Goal: Task Accomplishment & Management: Complete application form

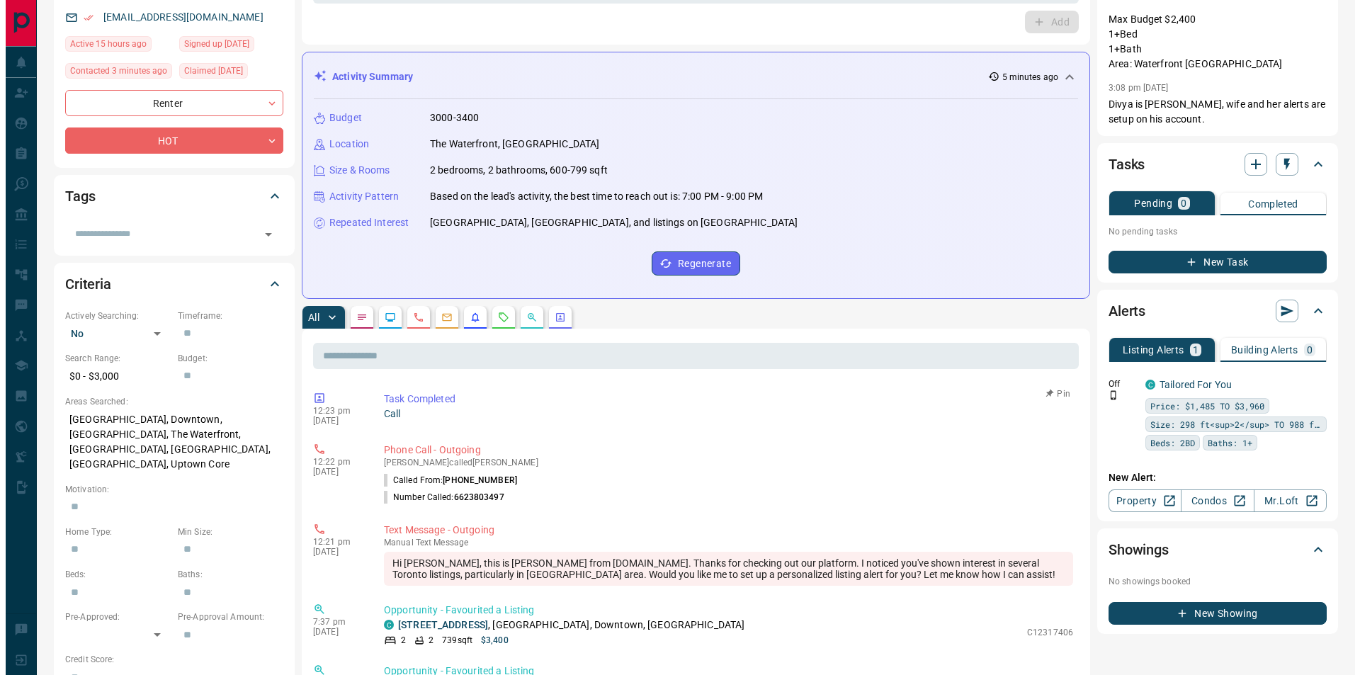
scroll to position [142, 0]
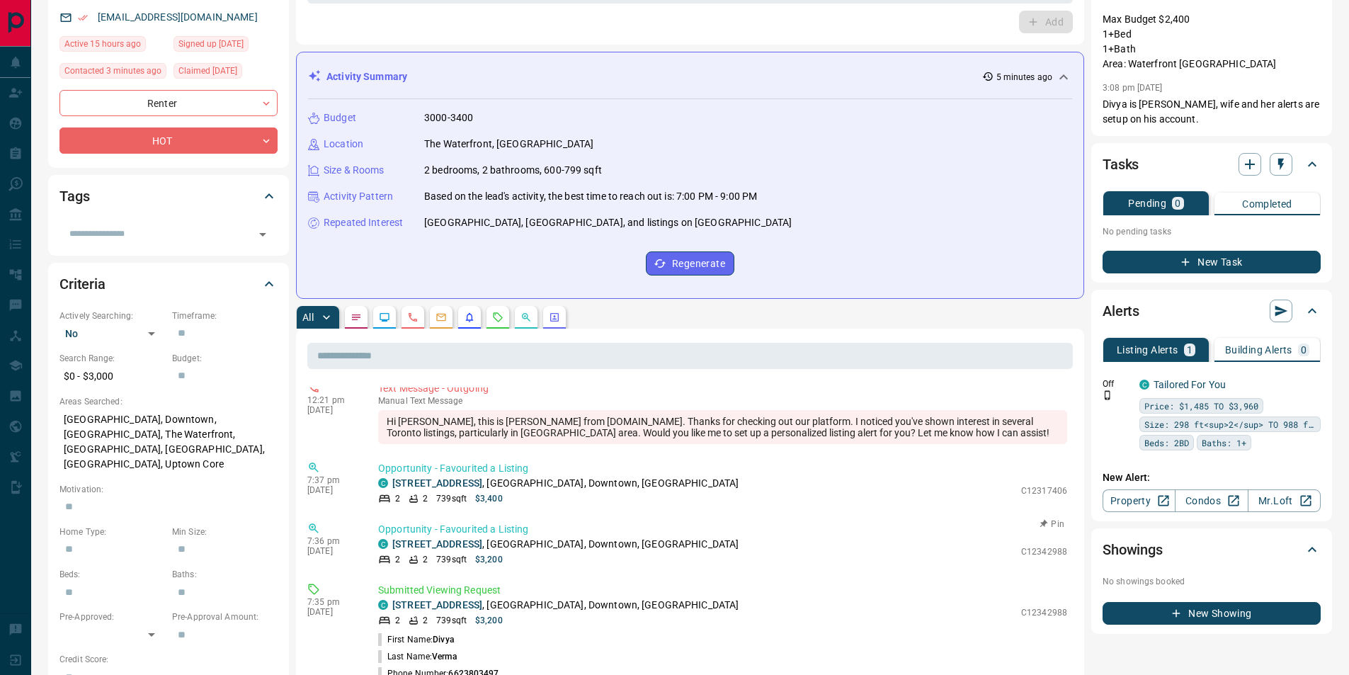
click at [421, 536] on p "Opportunity - Favourited a Listing" at bounding box center [722, 529] width 689 height 15
click at [1247, 159] on icon "button" at bounding box center [1250, 164] width 17 height 17
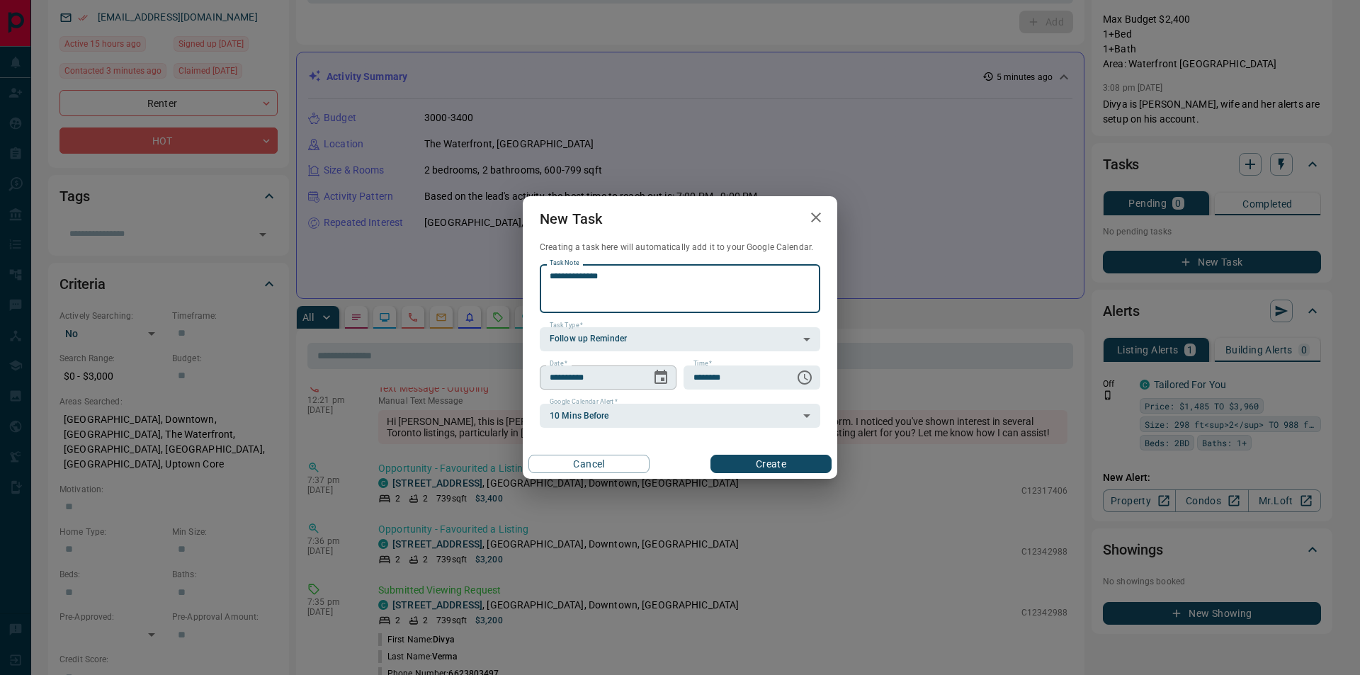
type textarea "**********"
click at [664, 373] on icon "Choose date, selected date is Aug 16, 2025" at bounding box center [661, 377] width 13 height 14
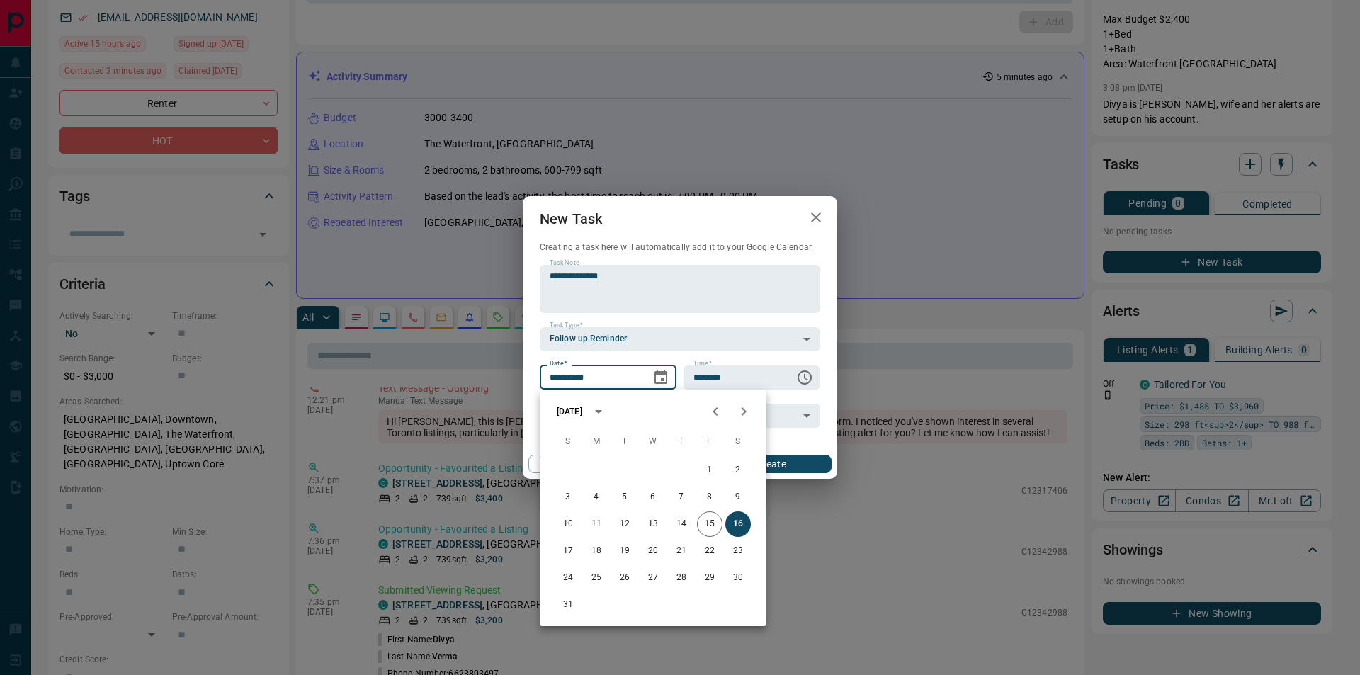
click at [664, 373] on icon "Choose date, selected date is Aug 16, 2025" at bounding box center [661, 377] width 13 height 14
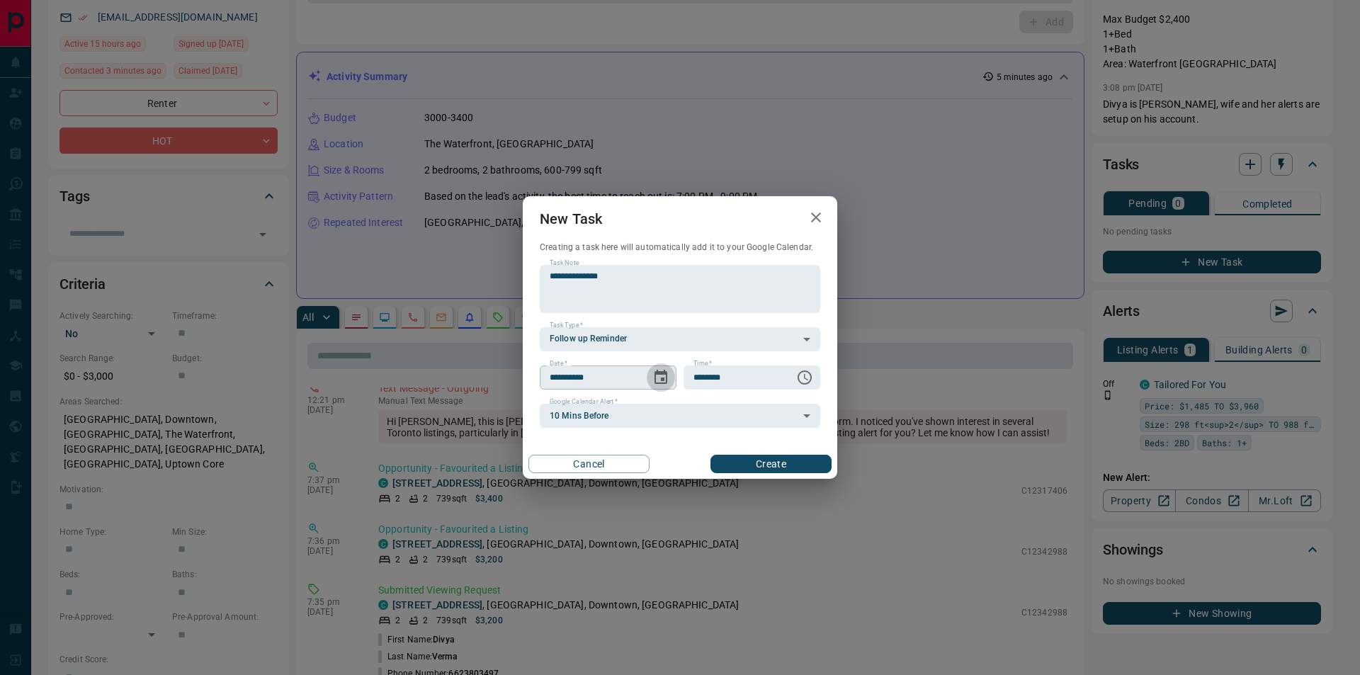
click at [664, 373] on icon "Choose date, selected date is Aug 16, 2025" at bounding box center [661, 377] width 13 height 14
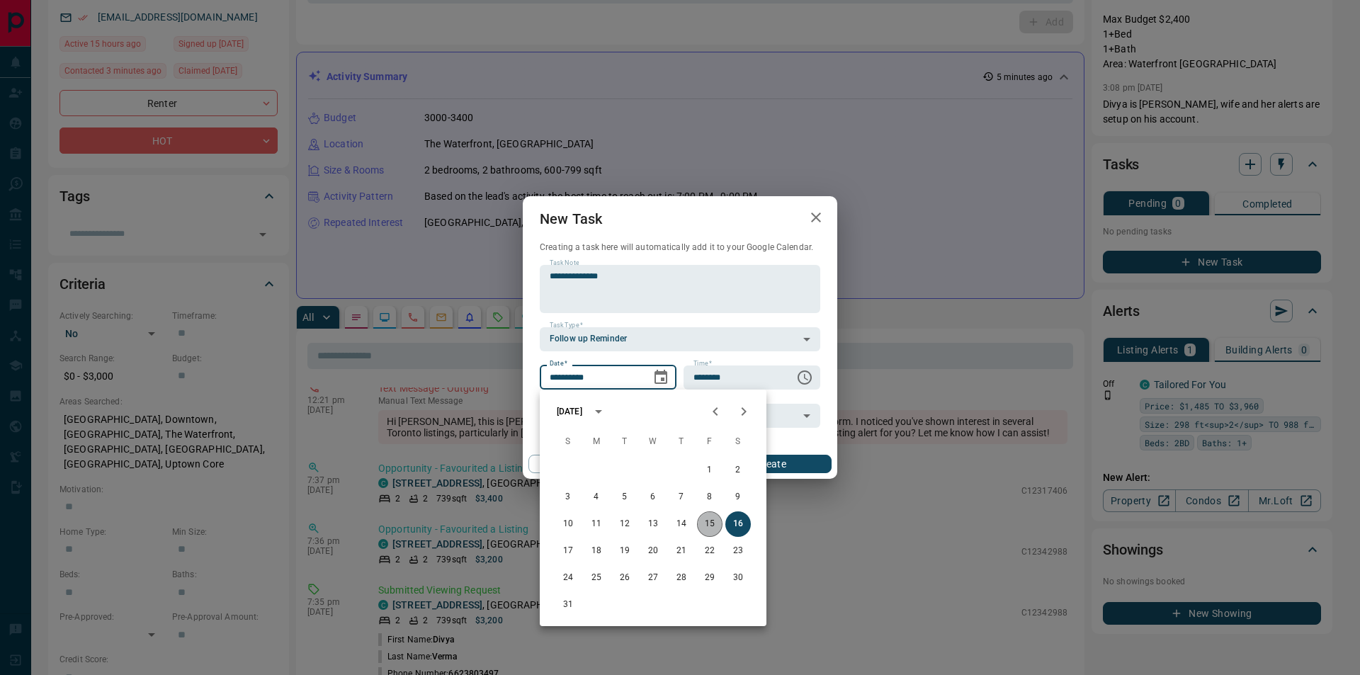
click at [713, 531] on button "15" at bounding box center [710, 524] width 26 height 26
type input "**********"
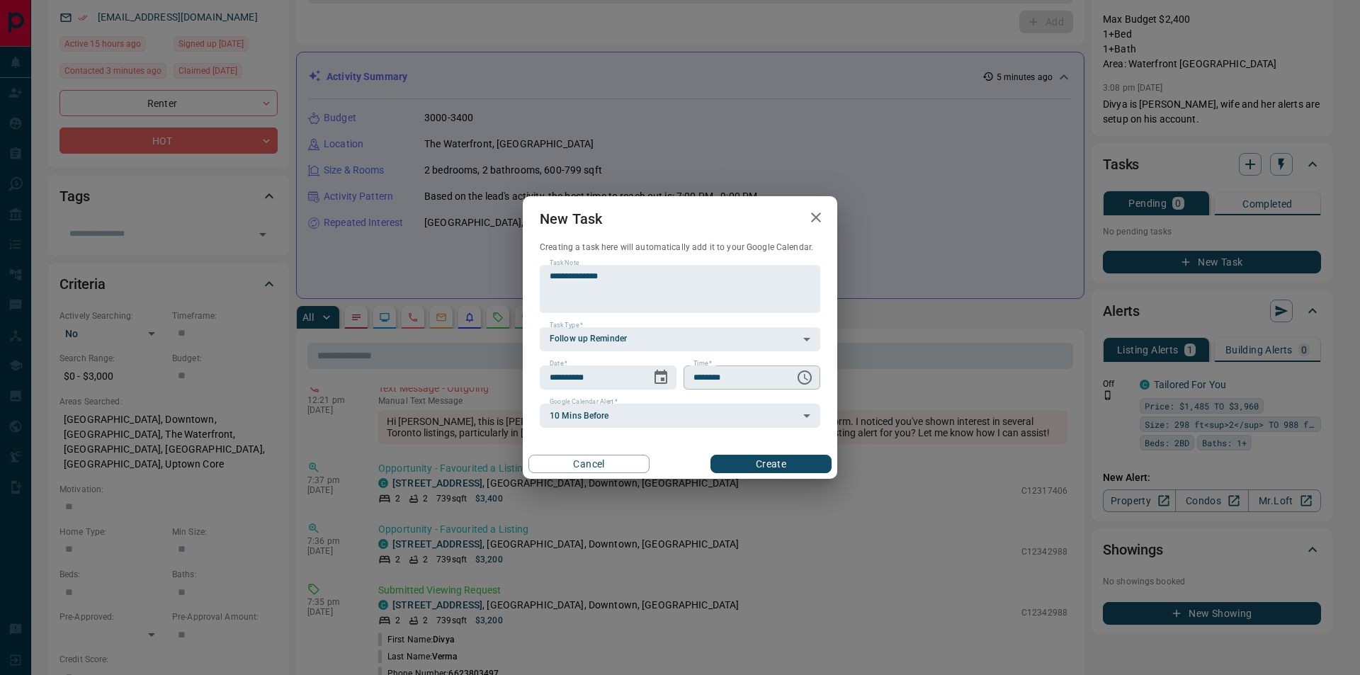
click at [804, 382] on icon "Choose time, selected time is 6:00 AM" at bounding box center [804, 377] width 17 height 17
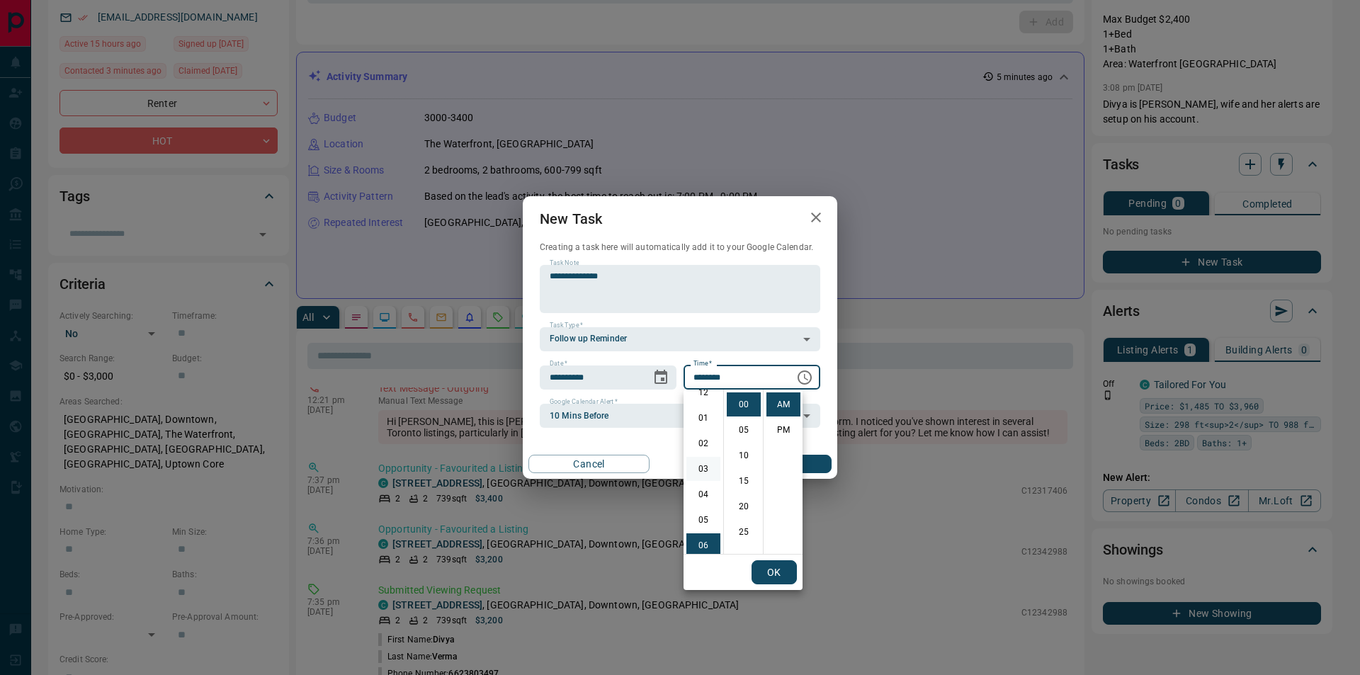
scroll to position [11, 0]
click at [704, 492] on li "04" at bounding box center [703, 495] width 34 height 24
click at [776, 428] on li "PM" at bounding box center [783, 430] width 34 height 24
type input "********"
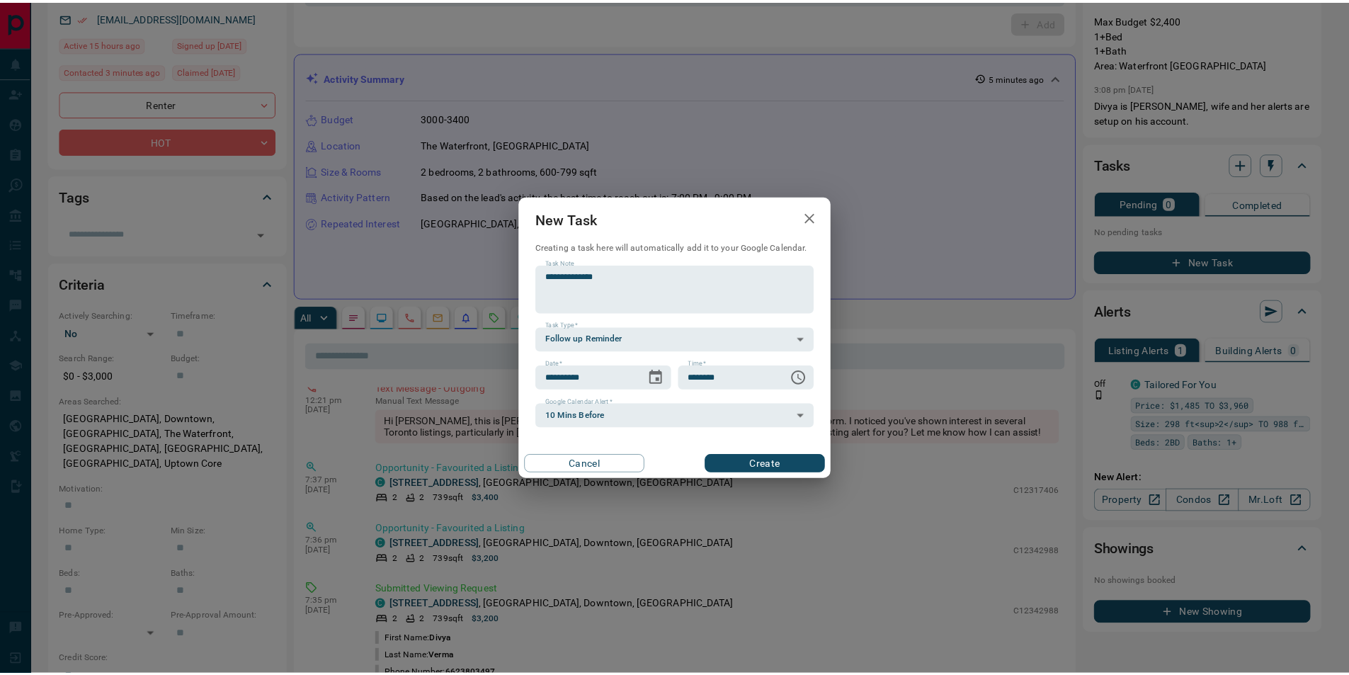
scroll to position [21, 0]
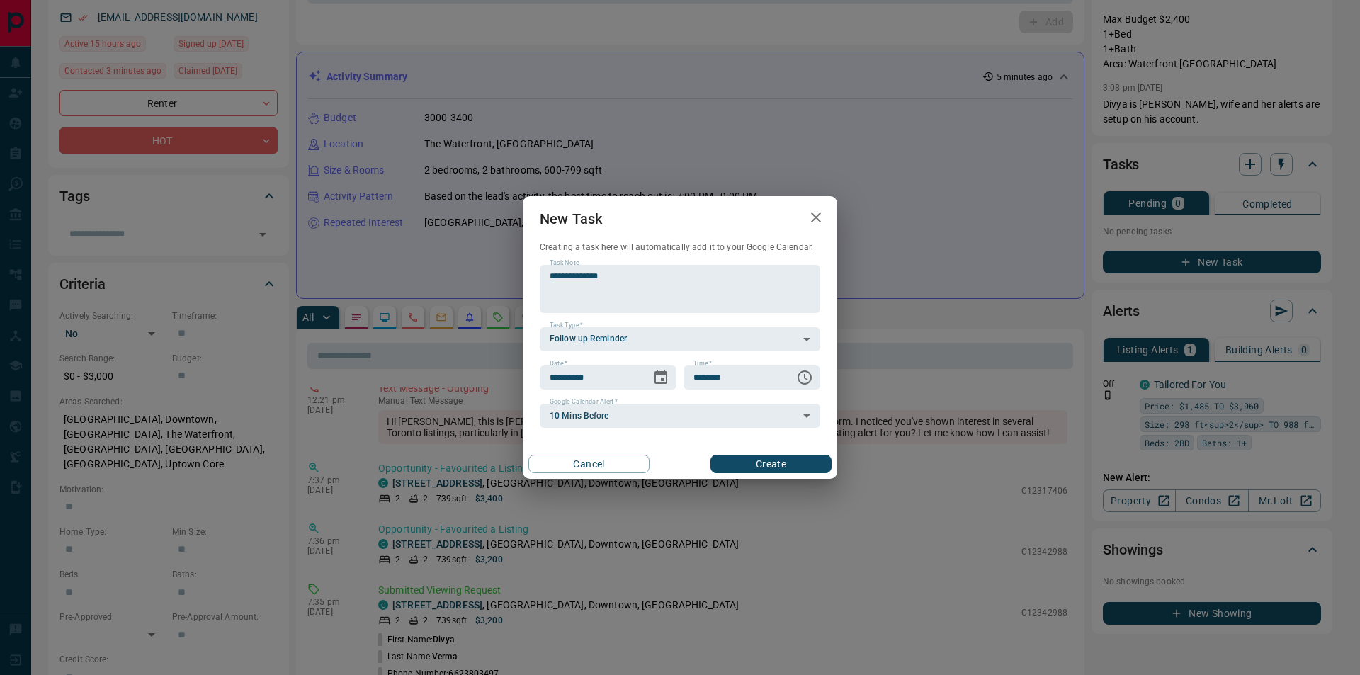
click at [759, 468] on button "Create" at bounding box center [770, 464] width 121 height 18
